Goal: Find specific page/section

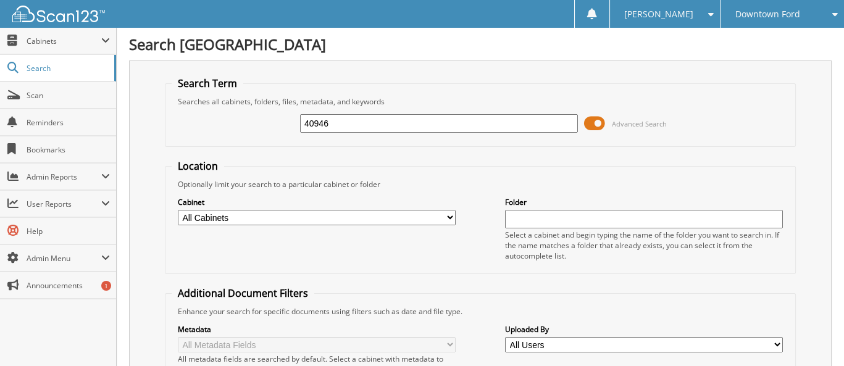
type input "40946"
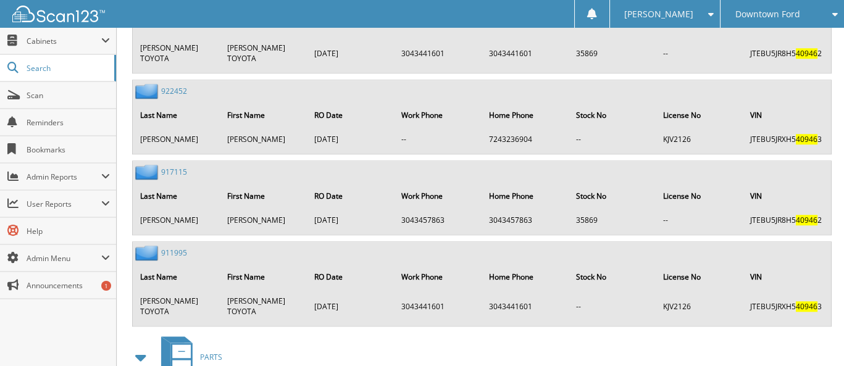
scroll to position [2033, 0]
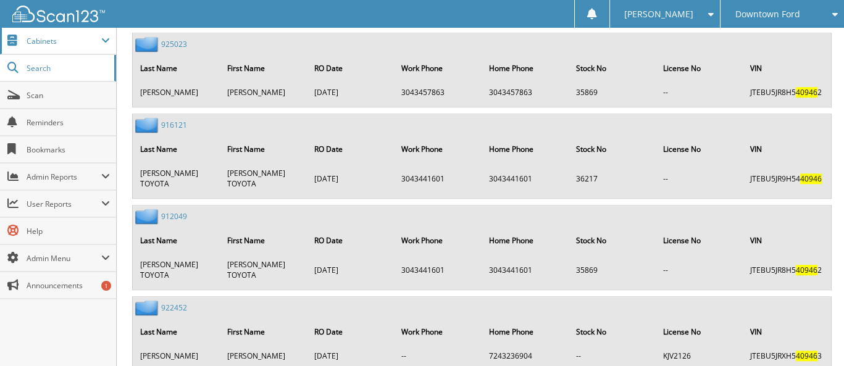
click at [50, 44] on span "Cabinets" at bounding box center [64, 41] width 75 height 10
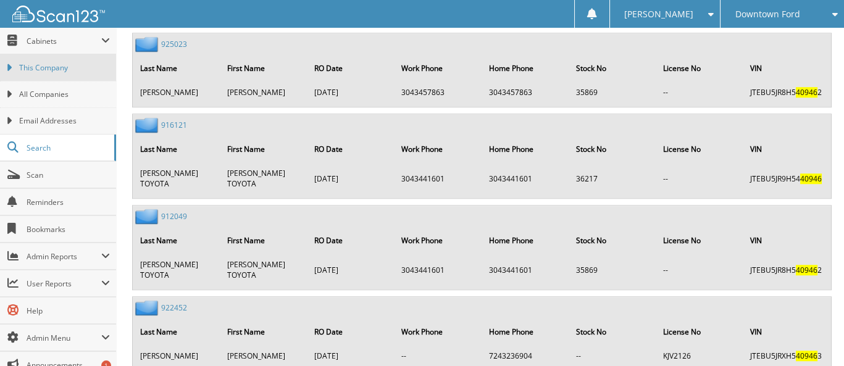
click at [51, 65] on span "This Company" at bounding box center [64, 67] width 91 height 11
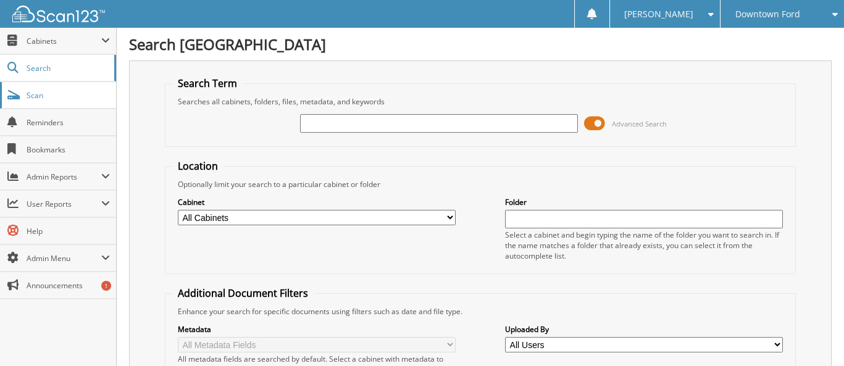
click at [31, 91] on span "Scan" at bounding box center [68, 95] width 83 height 10
